Goal: Task Accomplishment & Management: Manage account settings

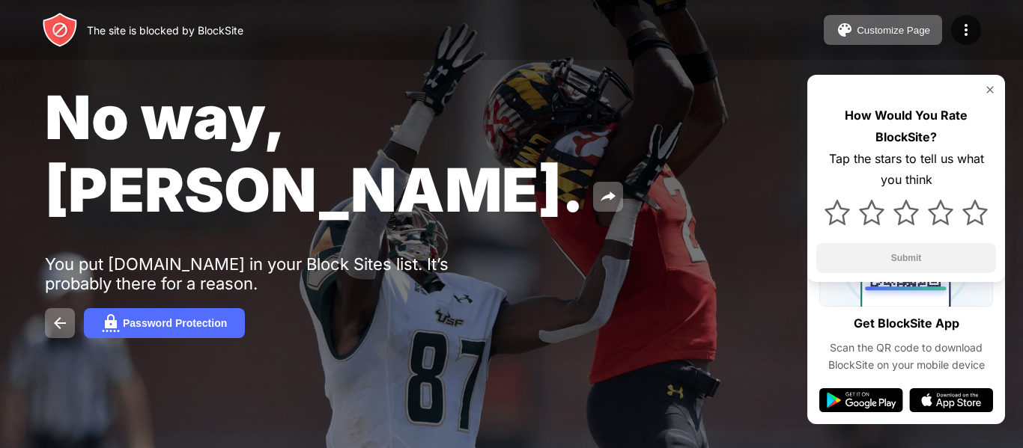
click at [167, 83] on span "No way, [PERSON_NAME]." at bounding box center [314, 153] width 539 height 145
click at [54, 34] on img at bounding box center [60, 30] width 36 height 36
click at [958, 28] on img at bounding box center [966, 30] width 18 height 18
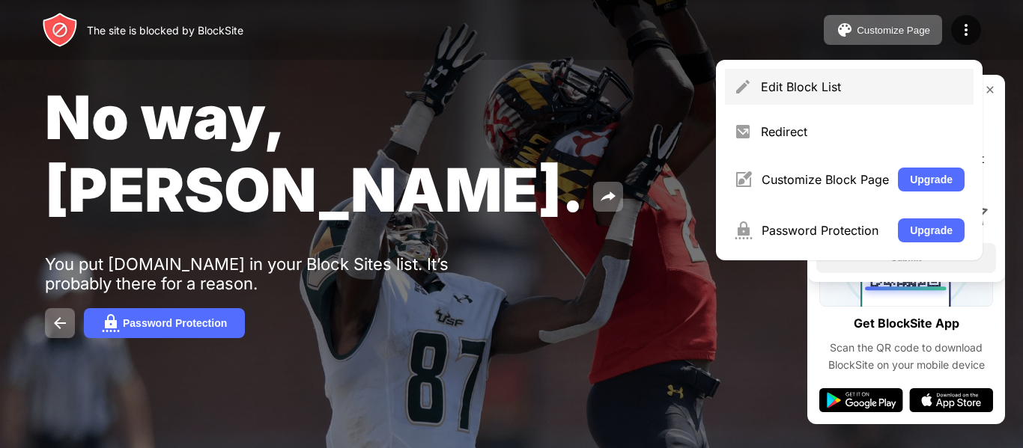
click at [850, 95] on div "Edit Block List" at bounding box center [849, 87] width 249 height 36
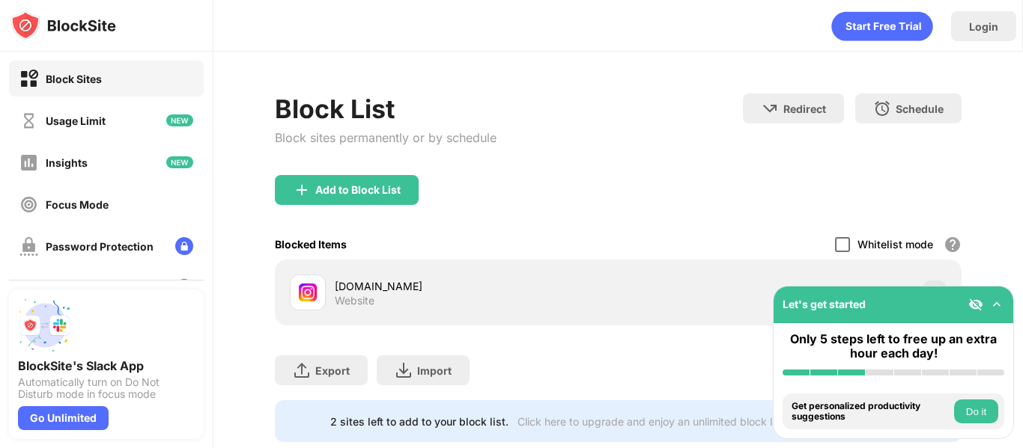
click at [839, 240] on div at bounding box center [842, 244] width 15 height 15
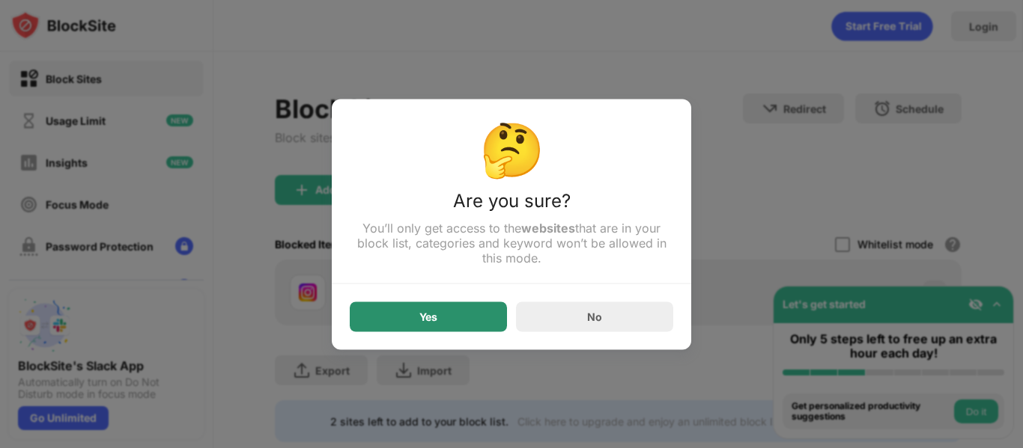
click at [444, 321] on div "Yes" at bounding box center [428, 317] width 157 height 30
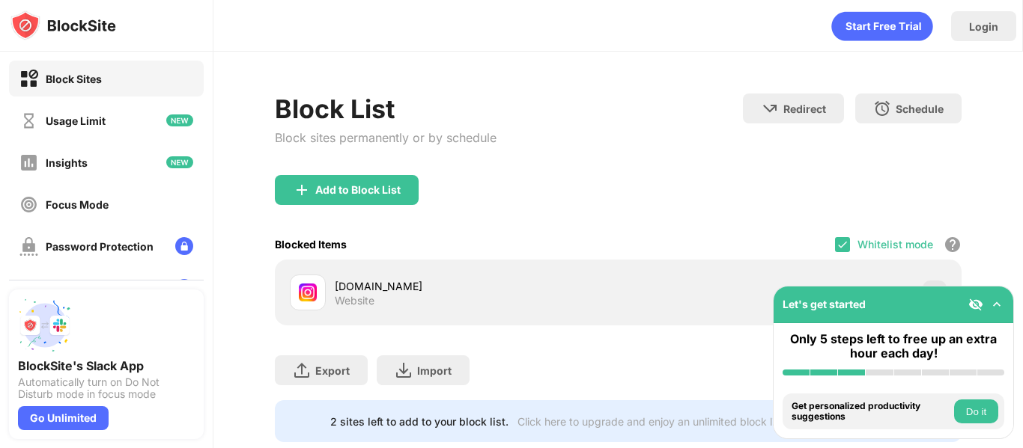
scroll to position [40, 0]
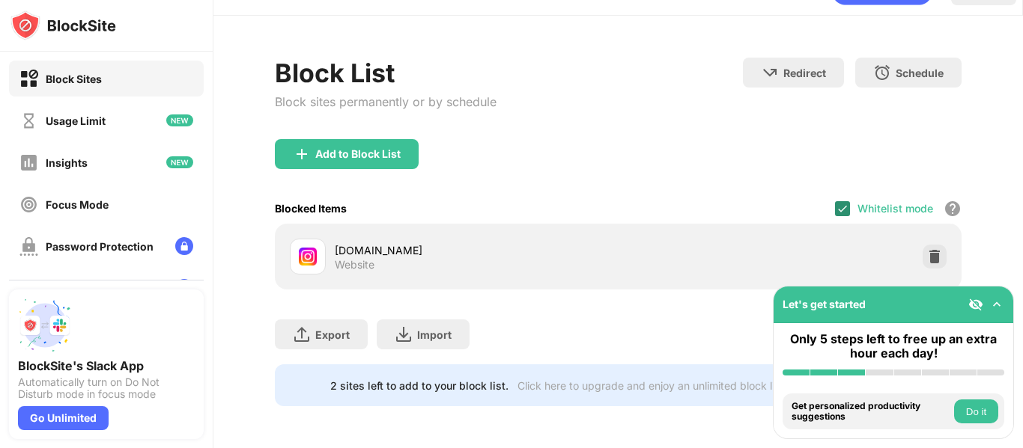
click at [839, 202] on div at bounding box center [842, 208] width 15 height 15
